Goal: Navigation & Orientation: Find specific page/section

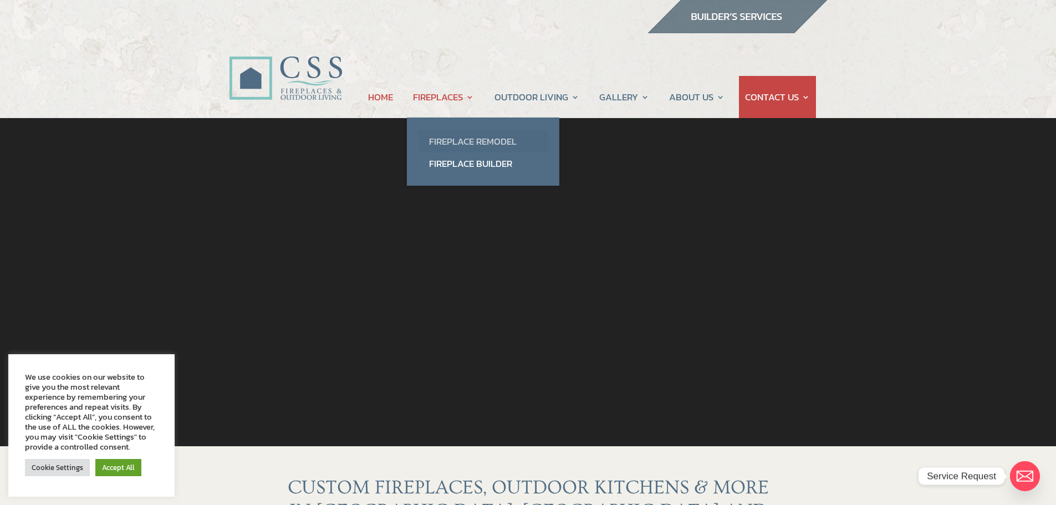
click at [466, 136] on link "Fireplace Remodel" at bounding box center [483, 141] width 130 height 22
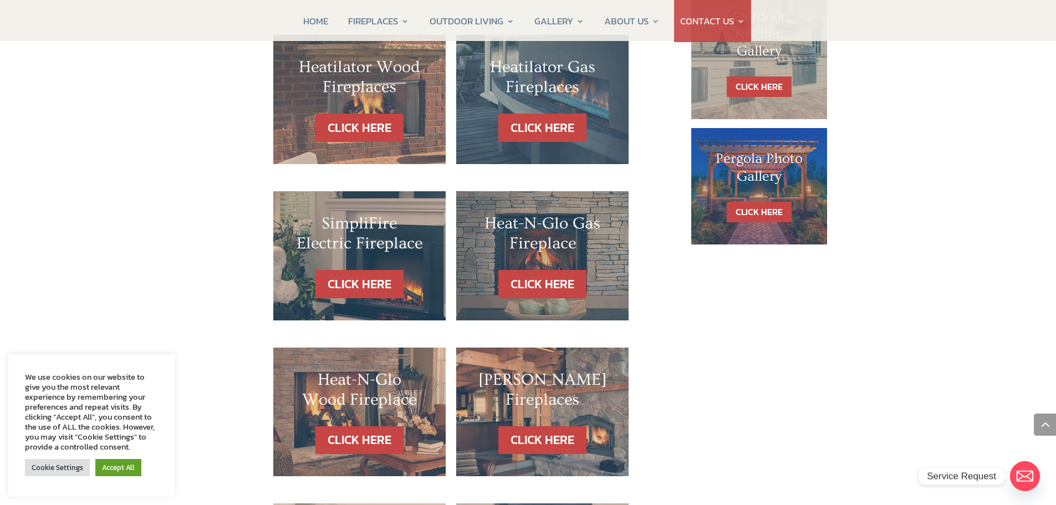
scroll to position [721, 0]
click at [360, 269] on link "CLICK HERE" at bounding box center [359, 283] width 96 height 28
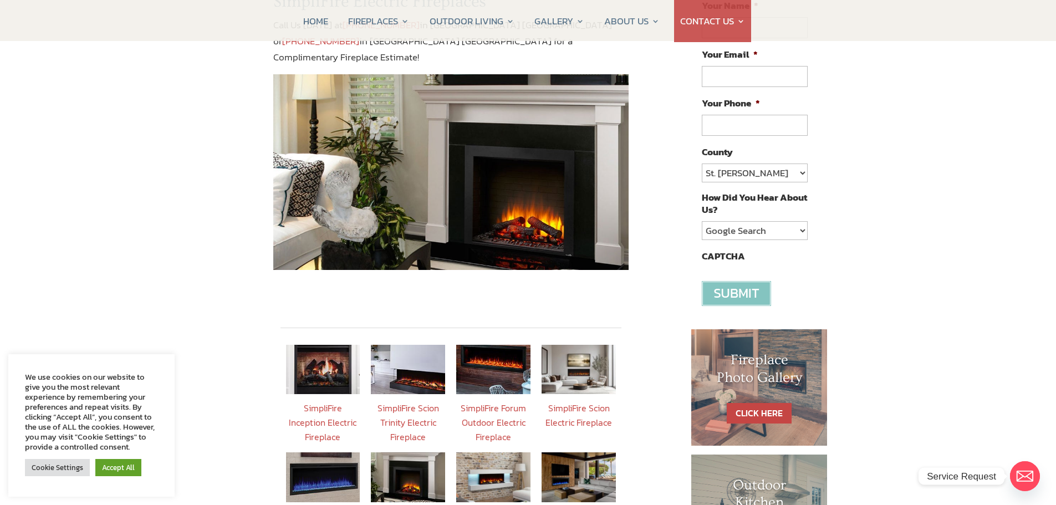
scroll to position [55, 0]
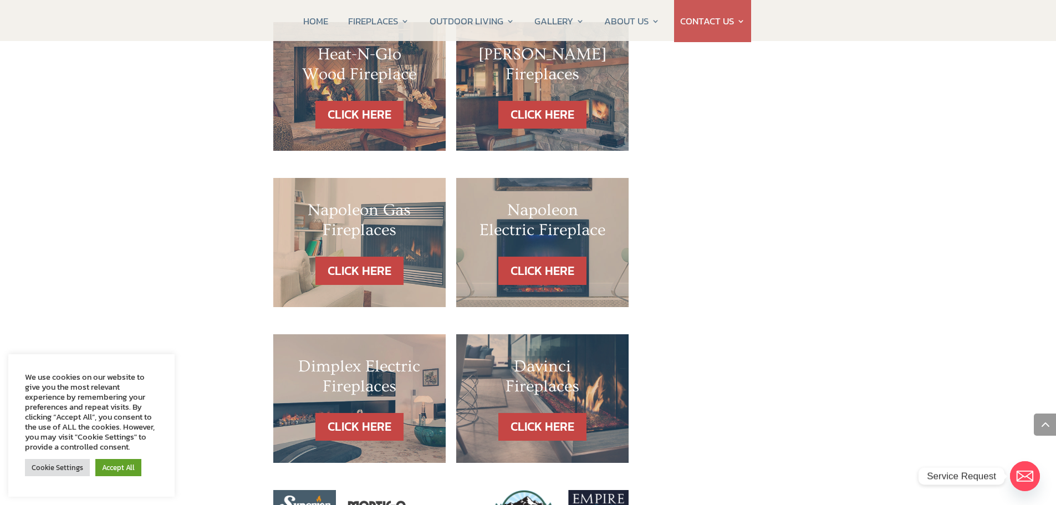
scroll to position [1054, 0]
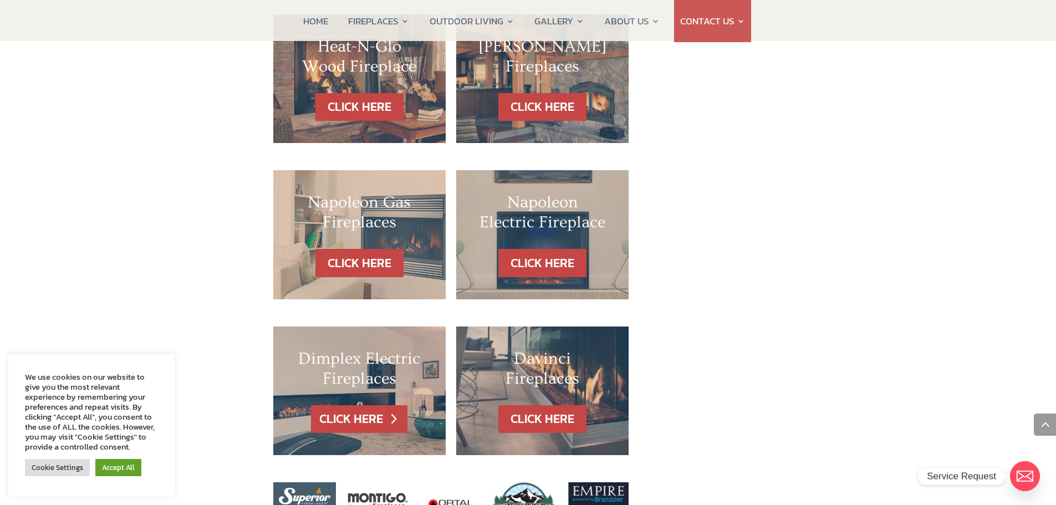
click at [347, 405] on link "CLICK HERE" at bounding box center [359, 419] width 96 height 28
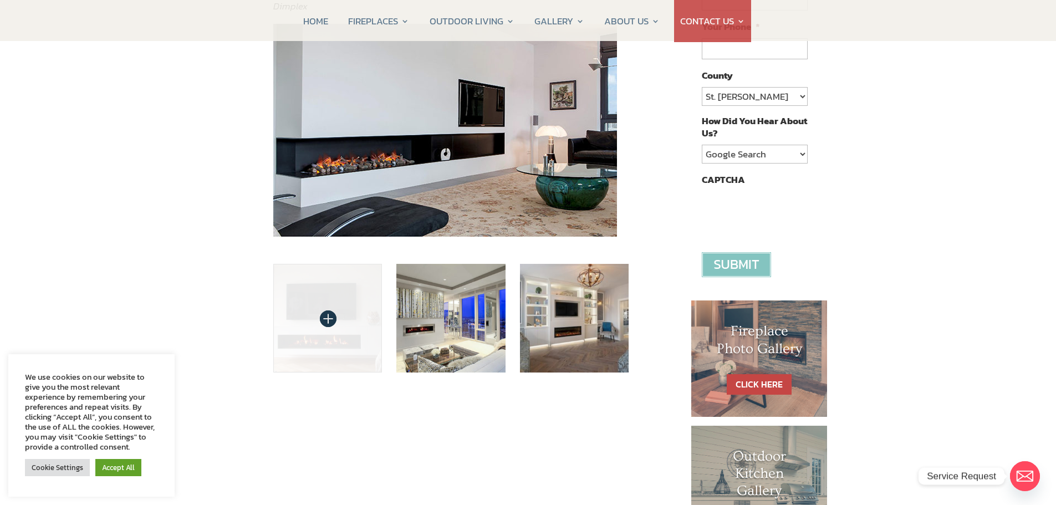
scroll to position [444, 0]
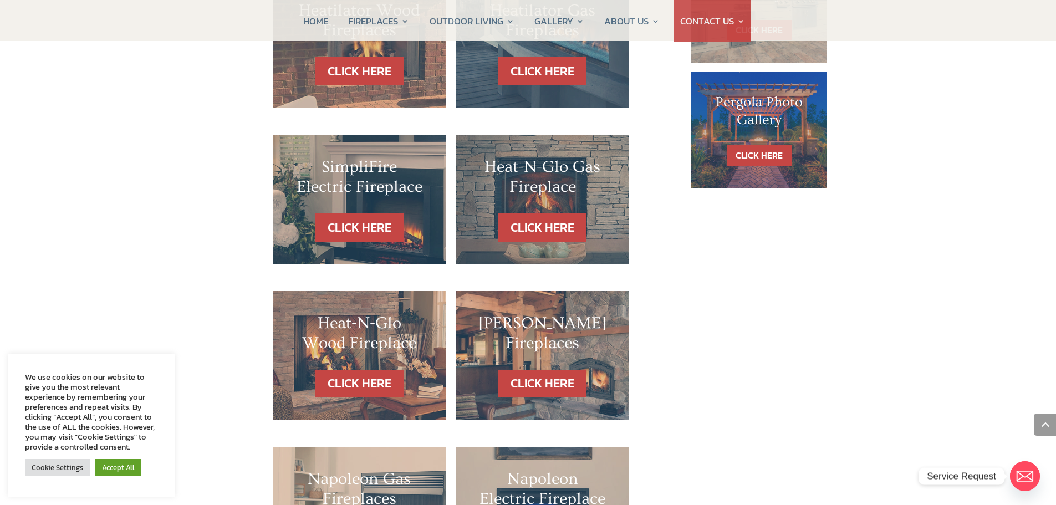
scroll to position [776, 0]
click at [349, 214] on link "CLICK HERE" at bounding box center [359, 228] width 96 height 28
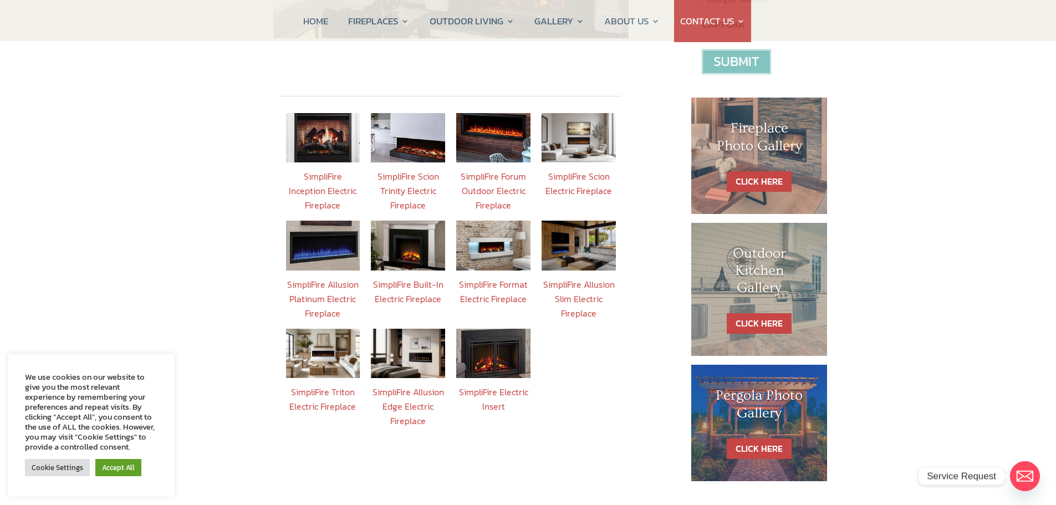
scroll to position [444, 0]
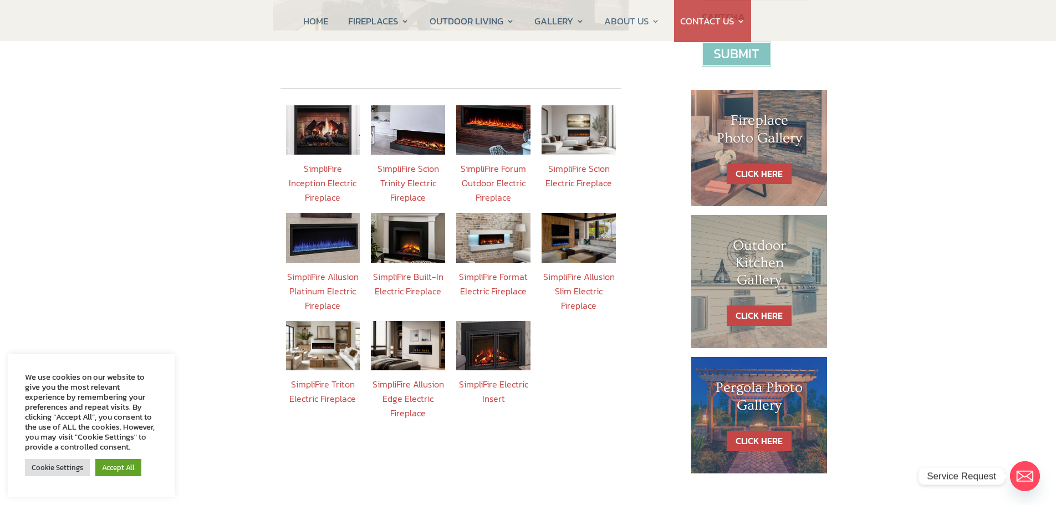
click at [408, 270] on link "SimpliFire Built-In Electric Fireplace" at bounding box center [408, 284] width 70 height 28
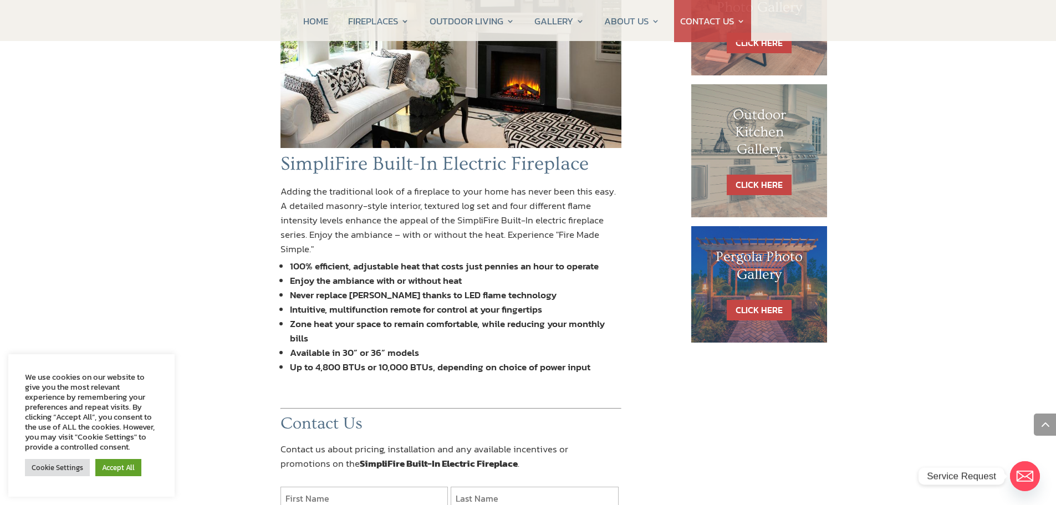
scroll to position [554, 0]
